Goal: Navigation & Orientation: Find specific page/section

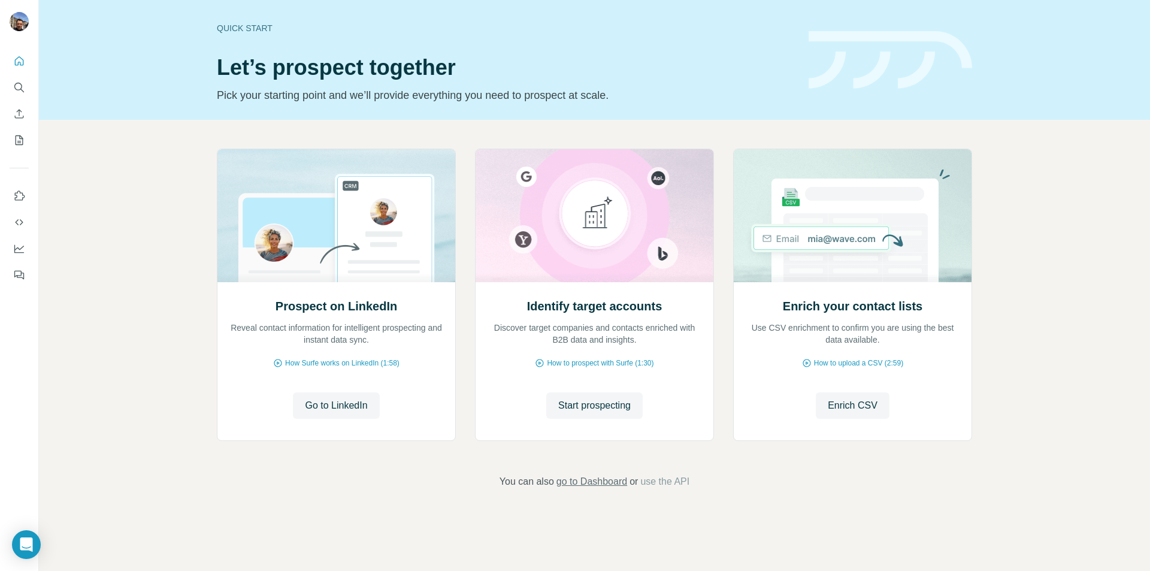
click at [602, 482] on span "go to Dashboard" at bounding box center [591, 481] width 71 height 14
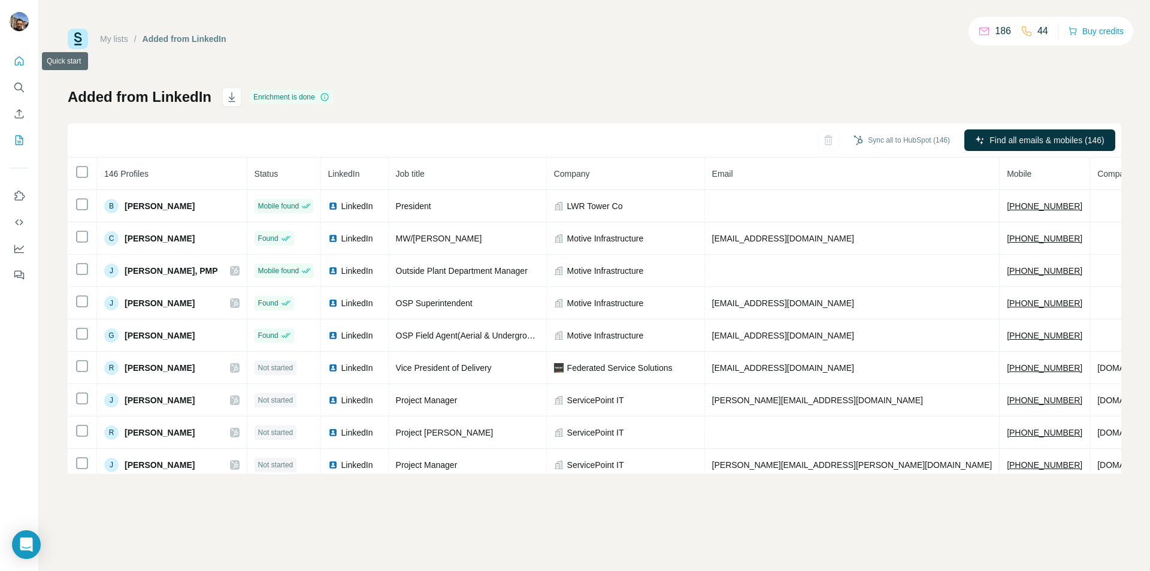
click at [17, 60] on icon "Quick start" at bounding box center [19, 61] width 12 height 12
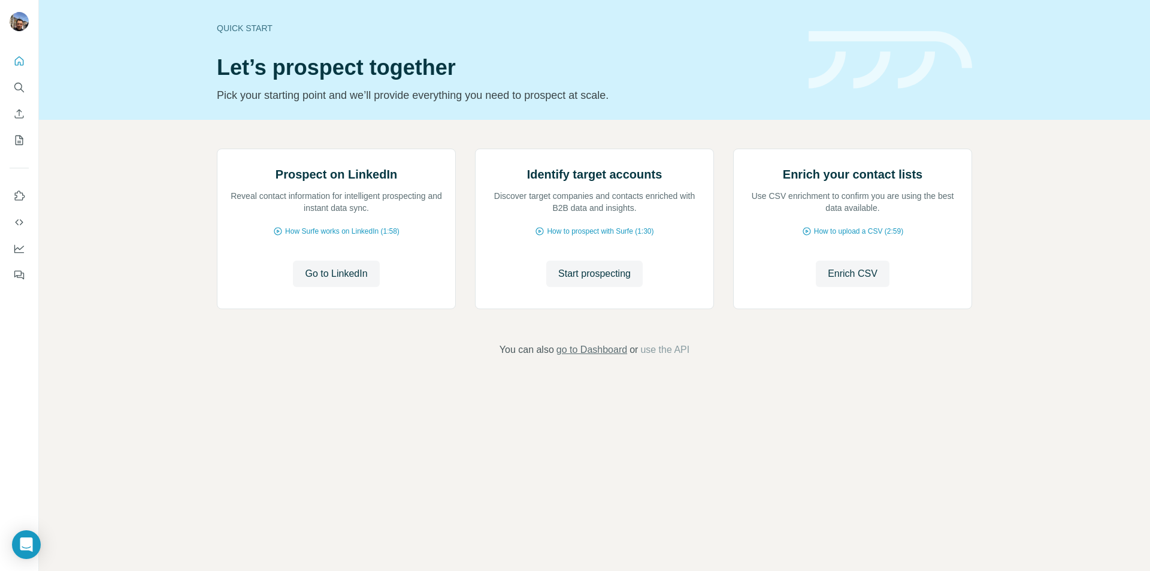
click at [596, 357] on span "go to Dashboard" at bounding box center [591, 350] width 71 height 14
